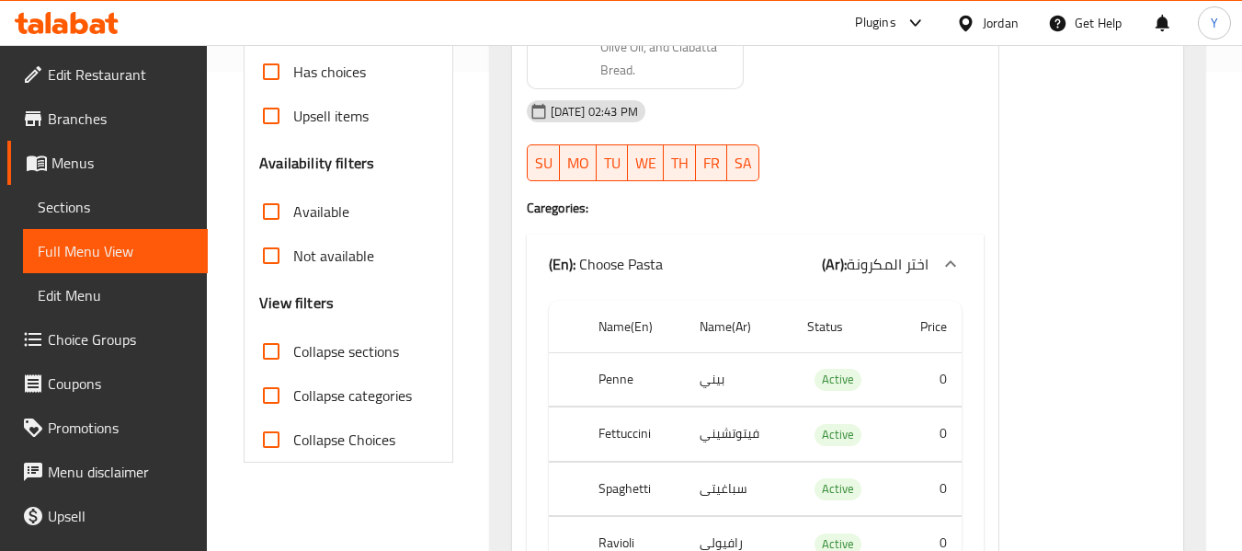
scroll to position [479, 0]
click at [988, 29] on div "Jordan" at bounding box center [1001, 23] width 36 height 20
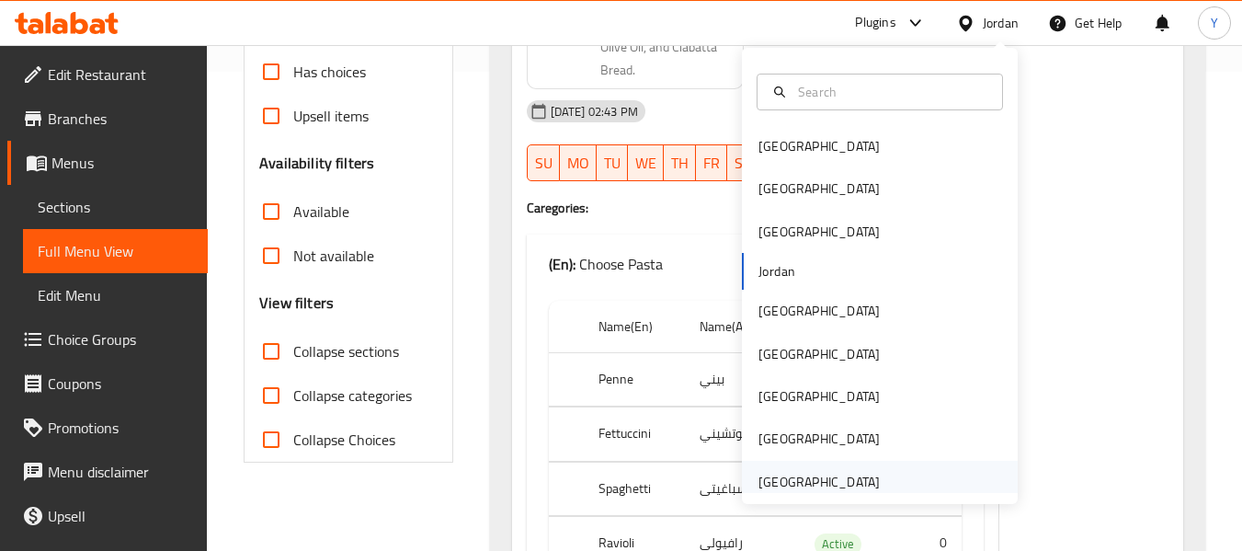
click at [780, 478] on div "[GEOGRAPHIC_DATA]" at bounding box center [819, 482] width 121 height 20
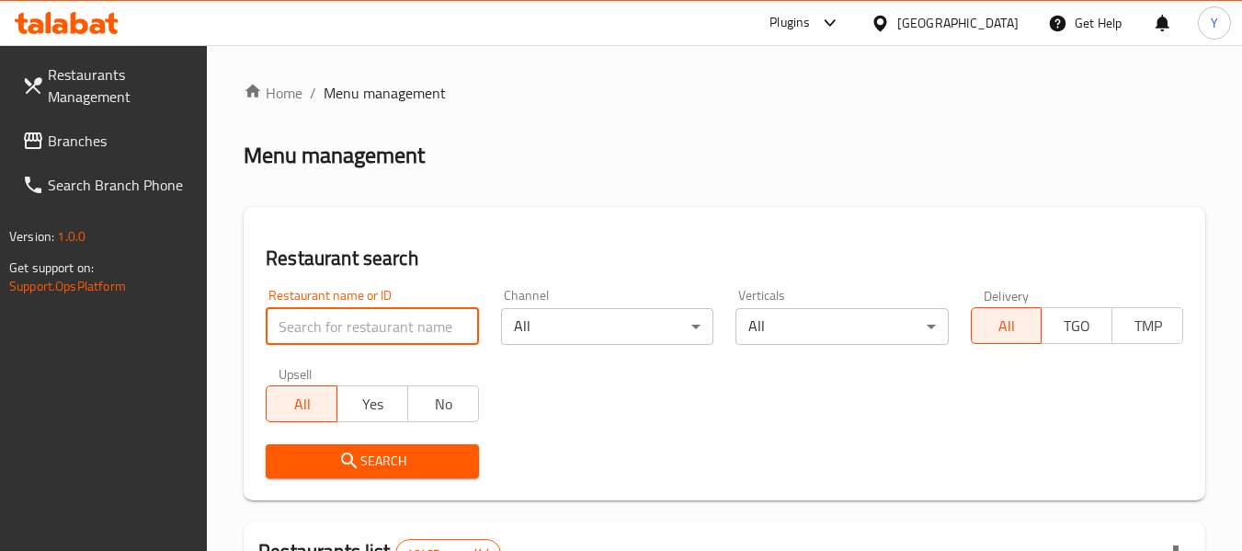
click at [376, 318] on input "search" at bounding box center [372, 326] width 212 height 37
paste input "O7 Specialty Coffee"
type input "O7 Specialty Coffee"
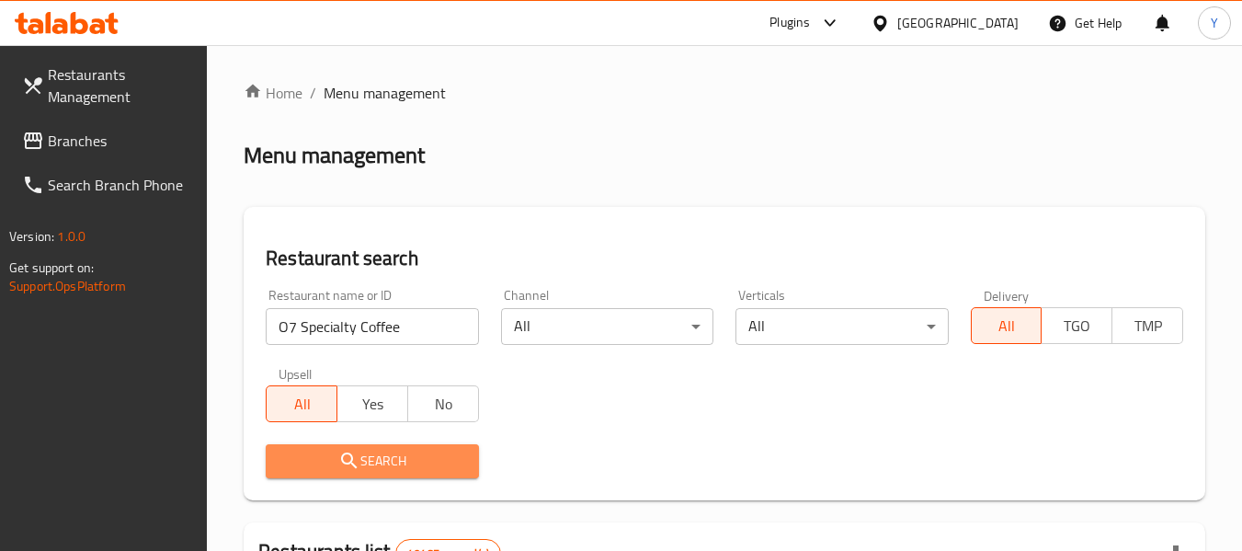
click at [351, 464] on icon "submit" at bounding box center [349, 461] width 22 height 22
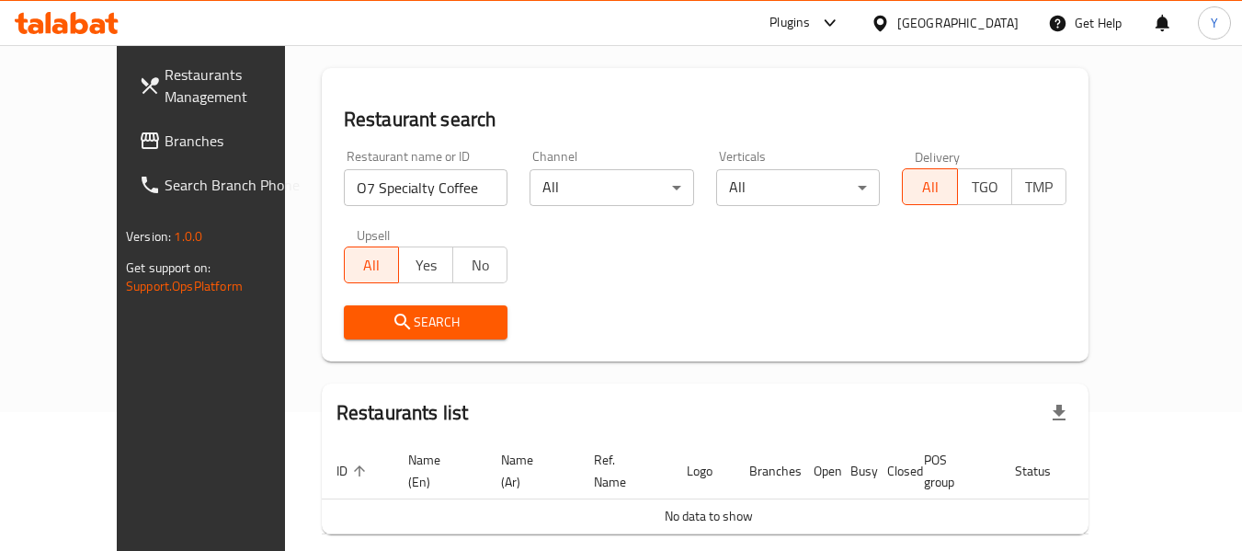
scroll to position [200, 0]
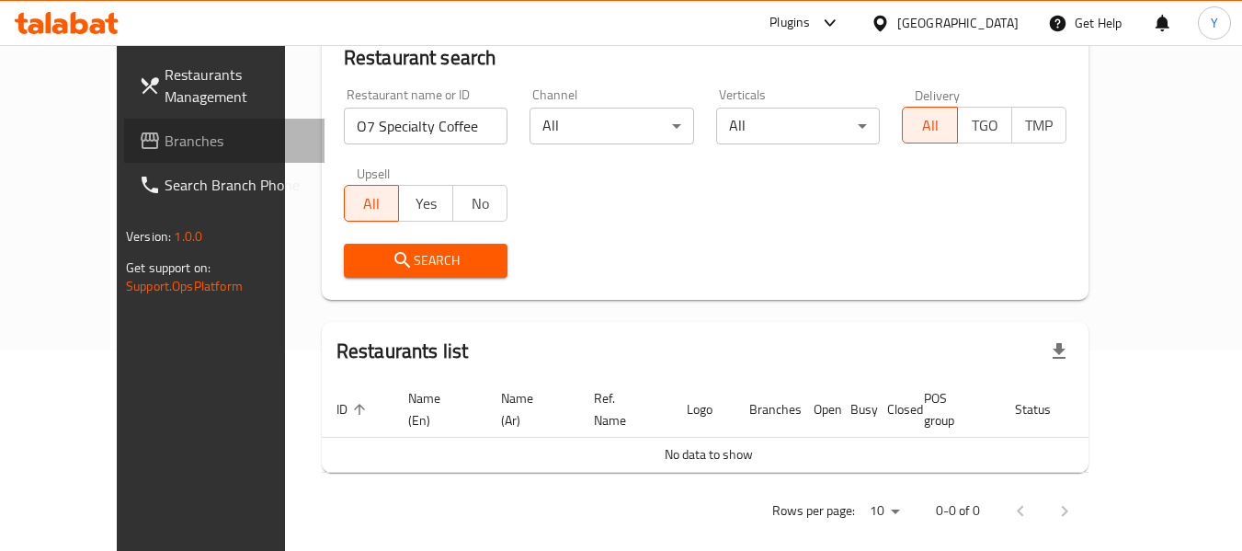
click at [165, 135] on span "Branches" at bounding box center [237, 141] width 145 height 22
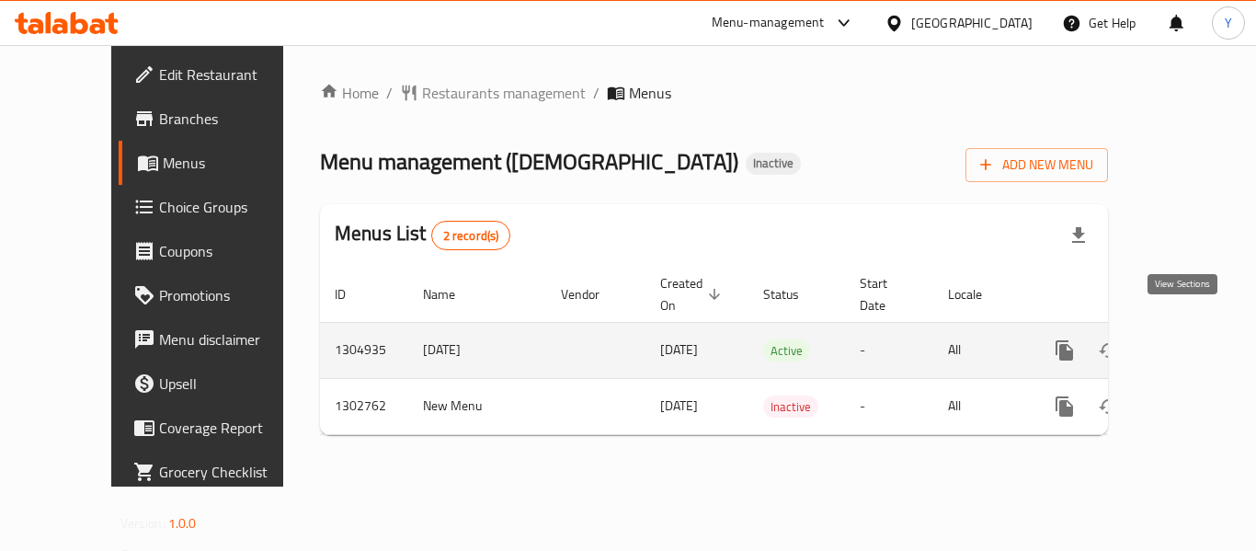
click at [1189, 342] on icon "enhanced table" at bounding box center [1197, 350] width 17 height 17
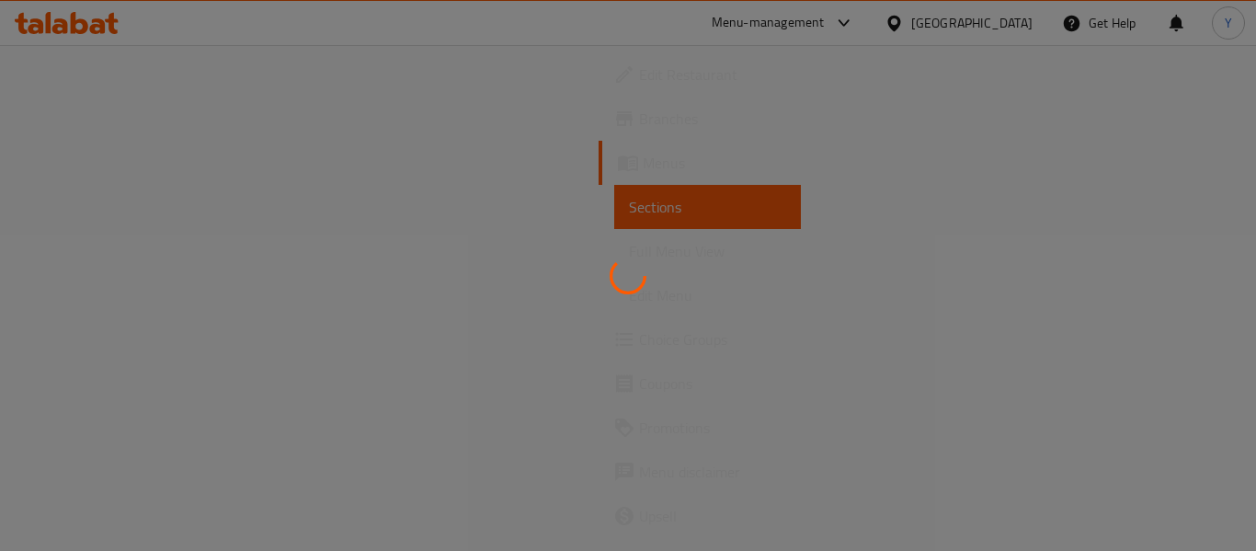
click at [1183, 328] on div at bounding box center [628, 275] width 1256 height 551
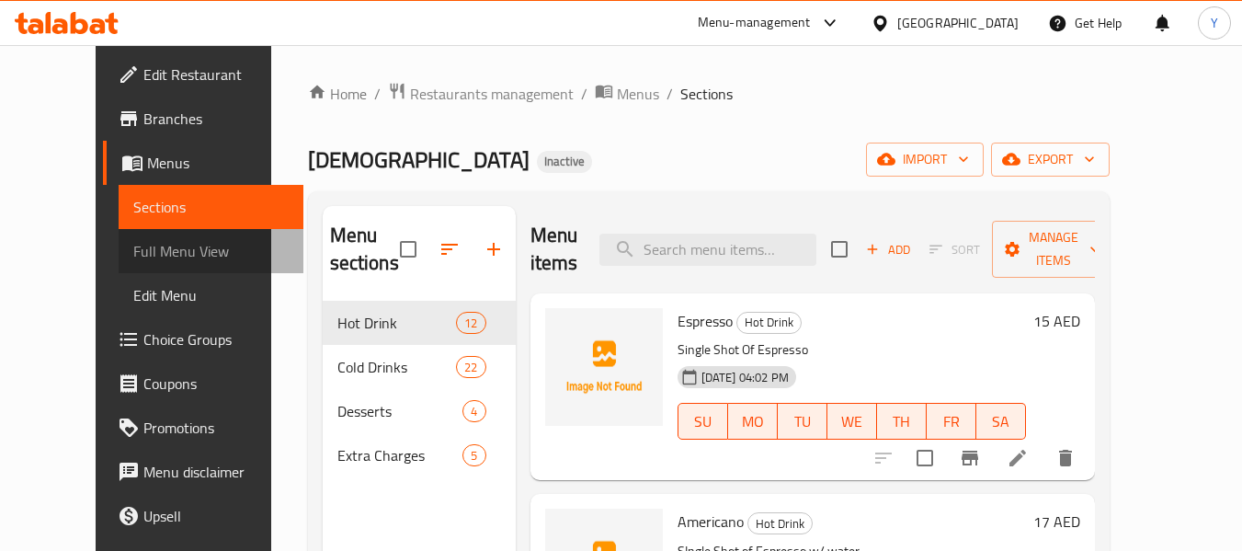
click at [133, 246] on span "Full Menu View" at bounding box center [210, 251] width 155 height 22
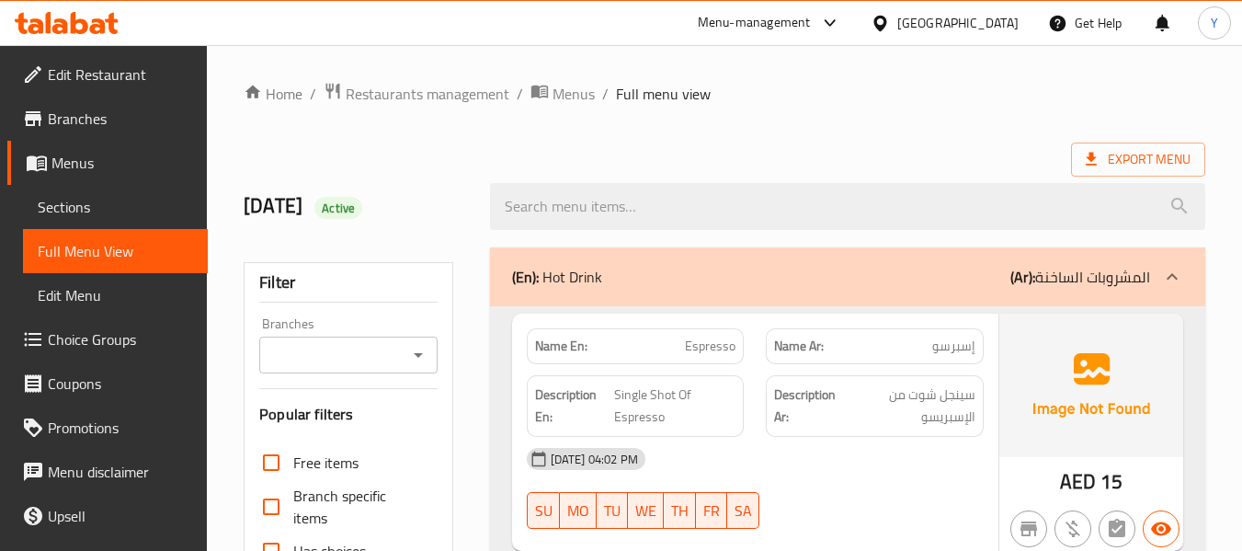
click at [555, 348] on strong "Name En:" at bounding box center [561, 346] width 52 height 19
copy strong "Name En:"
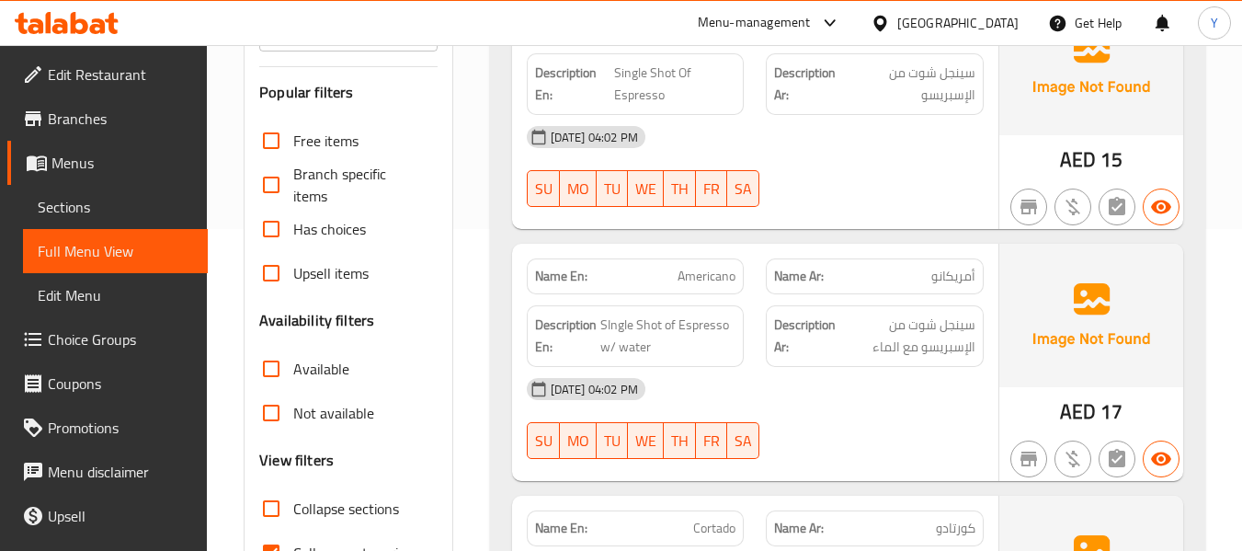
scroll to position [804, 0]
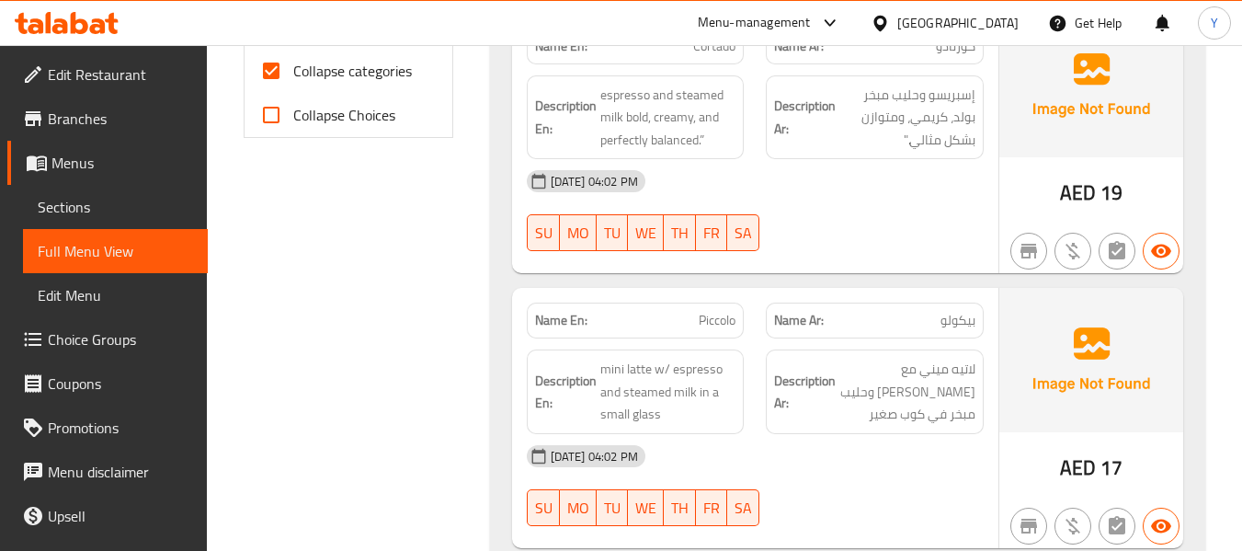
click at [638, 308] on div "Name En: Piccolo" at bounding box center [636, 321] width 218 height 36
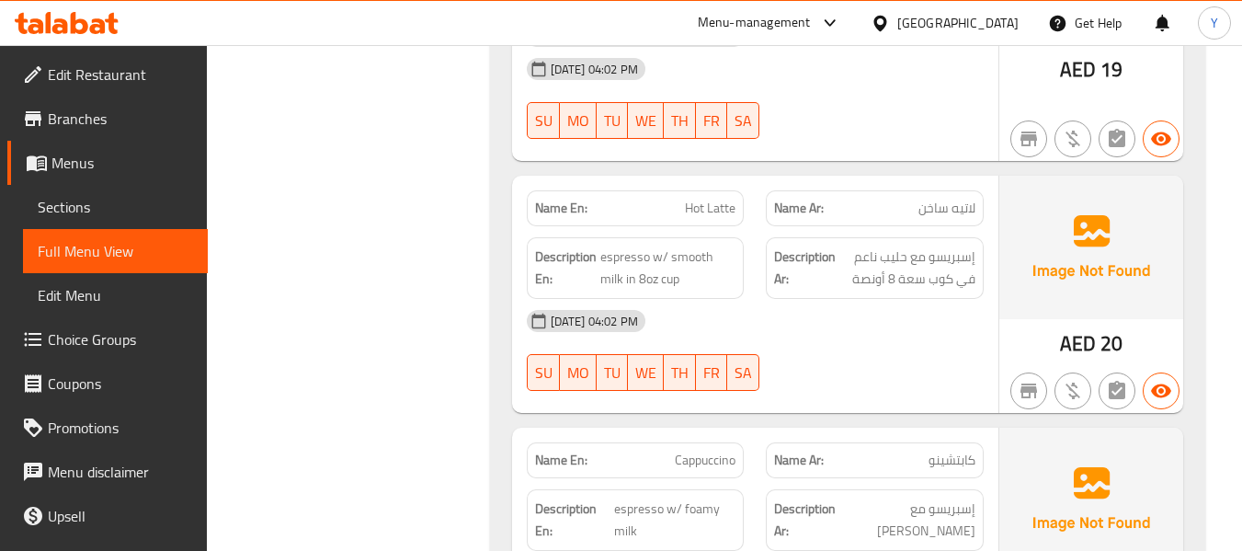
scroll to position [1467, 0]
